Goal: Transaction & Acquisition: Download file/media

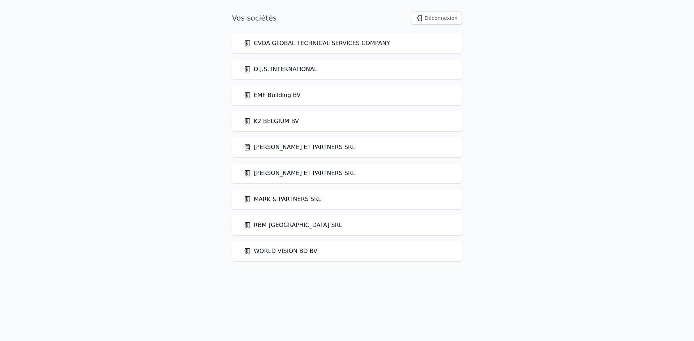
click at [292, 150] on link "[PERSON_NAME] ET PARTNERS SRL" at bounding box center [300, 147] width 112 height 9
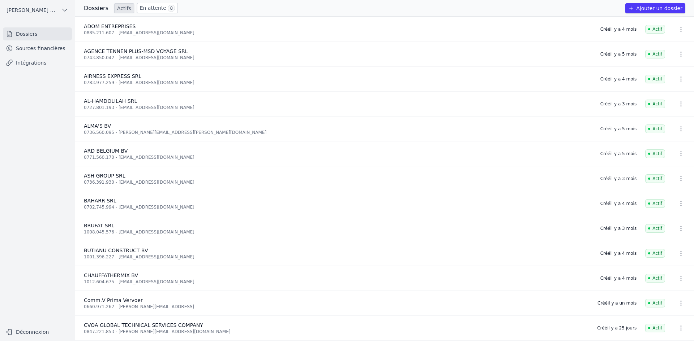
click at [46, 47] on link "Sources financières" at bounding box center [37, 48] width 69 height 13
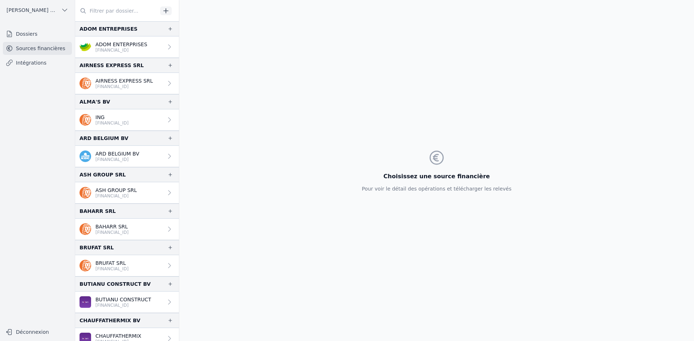
click at [102, 50] on p "[FINANCIAL_ID]" at bounding box center [121, 50] width 52 height 6
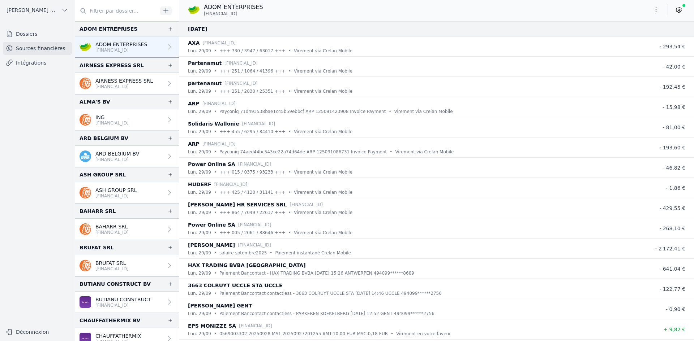
click at [657, 8] on button "button" at bounding box center [656, 10] width 14 height 12
click at [642, 37] on button "Exporter" at bounding box center [638, 38] width 52 height 13
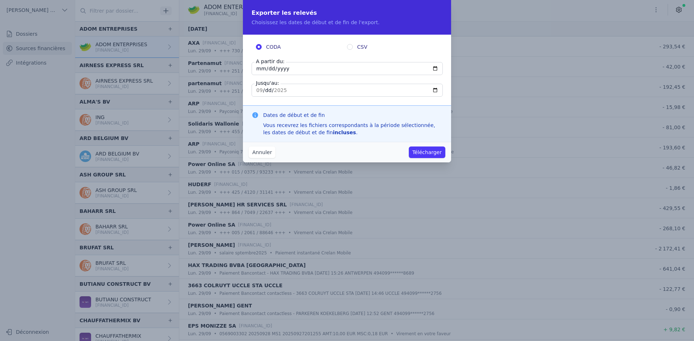
click at [258, 70] on input "[DATE]" at bounding box center [346, 68] width 191 height 13
type input "[DATE]"
click at [431, 155] on button "Télécharger" at bounding box center [427, 153] width 36 height 12
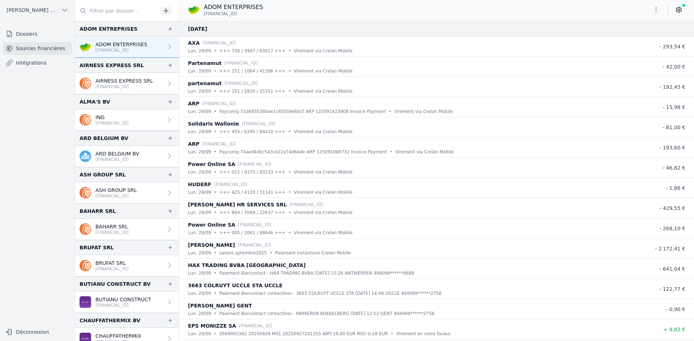
click at [127, 82] on p "AIRNESS EXPRESS SRL" at bounding box center [123, 80] width 57 height 7
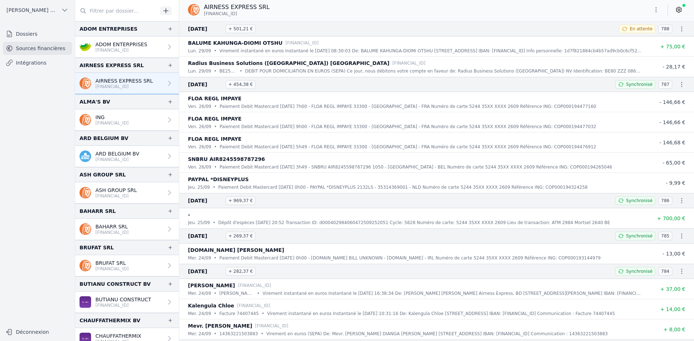
click at [651, 7] on button "button" at bounding box center [656, 10] width 14 height 12
click at [642, 37] on button "Exporter" at bounding box center [638, 38] width 52 height 13
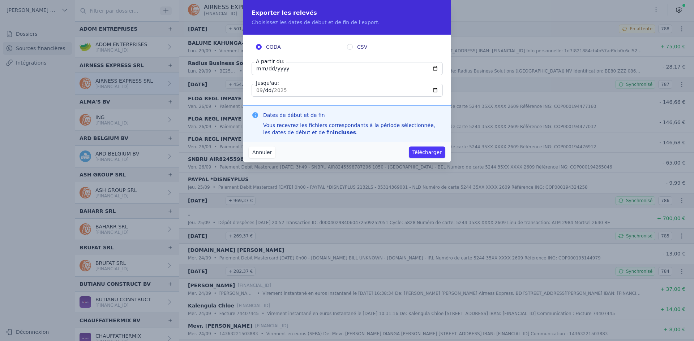
click at [260, 72] on input "[DATE]" at bounding box center [346, 68] width 191 height 13
type input "[DATE]"
click at [409, 147] on button "Télécharger" at bounding box center [427, 153] width 36 height 12
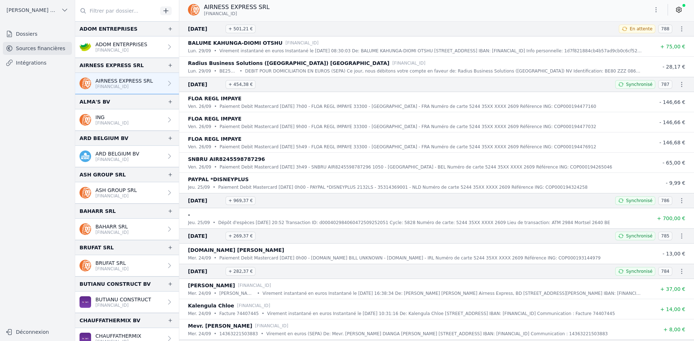
click at [123, 154] on p "ARD BELGIUM BV" at bounding box center [117, 153] width 44 height 7
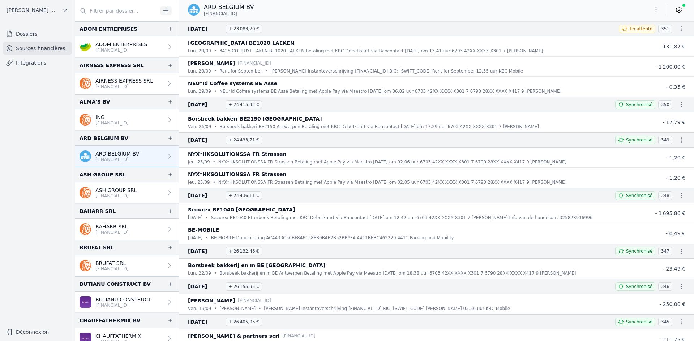
click at [651, 7] on button "button" at bounding box center [656, 10] width 14 height 12
click at [640, 40] on button "Exporter" at bounding box center [638, 38] width 52 height 13
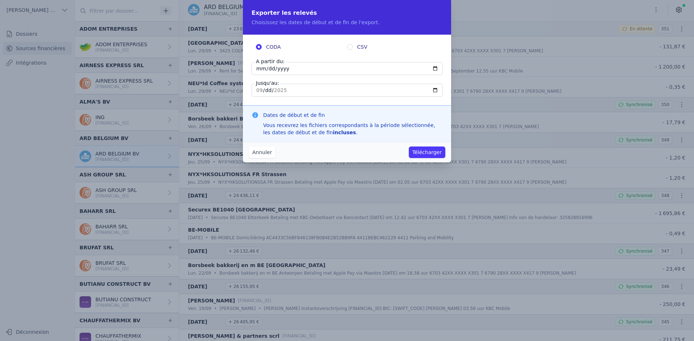
click at [259, 69] on input "[DATE]" at bounding box center [346, 68] width 191 height 13
type input "[DATE]"
click at [415, 151] on button "Télécharger" at bounding box center [427, 153] width 36 height 12
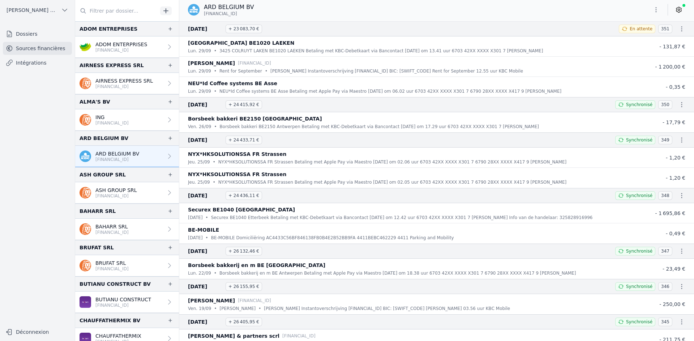
click at [136, 192] on p "ASH GROUP SRL" at bounding box center [116, 190] width 42 height 7
click at [129, 190] on p "ASH GROUP SRL" at bounding box center [116, 190] width 42 height 7
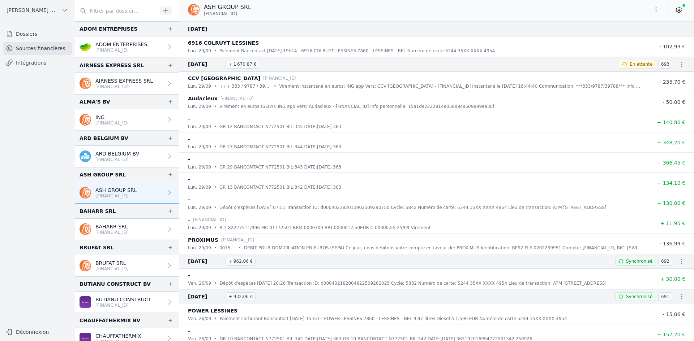
click at [652, 10] on button "button" at bounding box center [656, 10] width 14 height 12
click at [646, 38] on button "Exporter" at bounding box center [638, 38] width 52 height 13
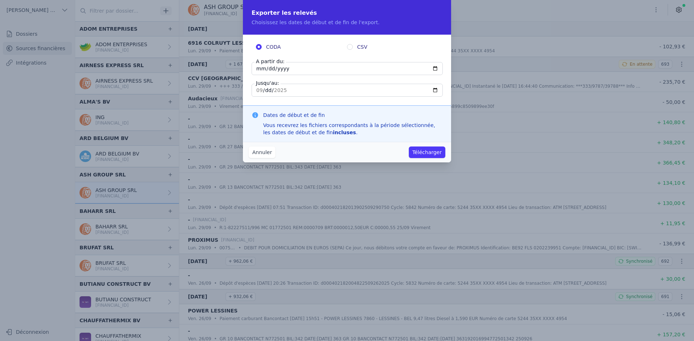
click at [260, 72] on input "[DATE]" at bounding box center [346, 68] width 191 height 13
type input "[DATE]"
click at [409, 147] on button "Télécharger" at bounding box center [427, 153] width 36 height 12
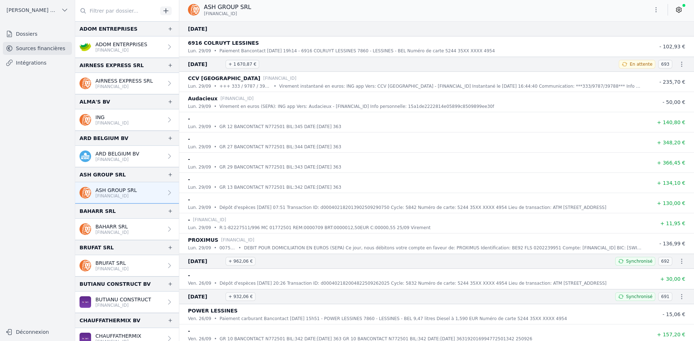
click at [111, 231] on p "[FINANCIAL_ID]" at bounding box center [111, 233] width 33 height 6
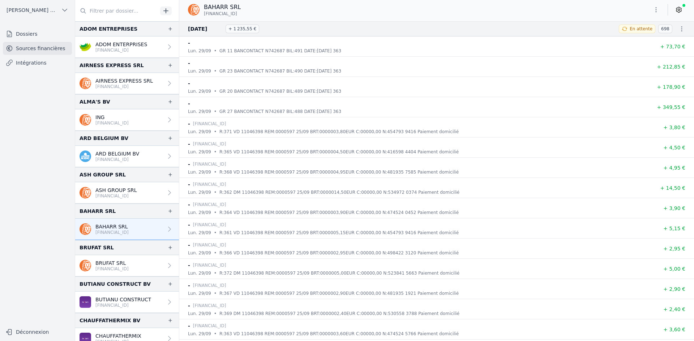
click at [657, 10] on icon "button" at bounding box center [655, 9] width 7 height 7
click at [634, 36] on button "Exporter" at bounding box center [638, 38] width 52 height 13
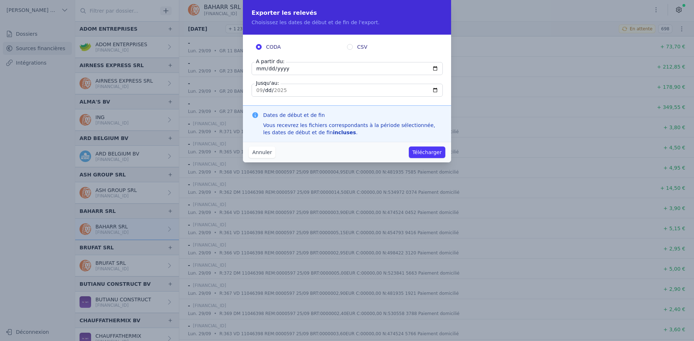
click at [262, 68] on input "[DATE]" at bounding box center [346, 68] width 191 height 13
type input "[DATE]"
click at [425, 154] on button "Télécharger" at bounding box center [427, 153] width 36 height 12
